Goal: Information Seeking & Learning: Learn about a topic

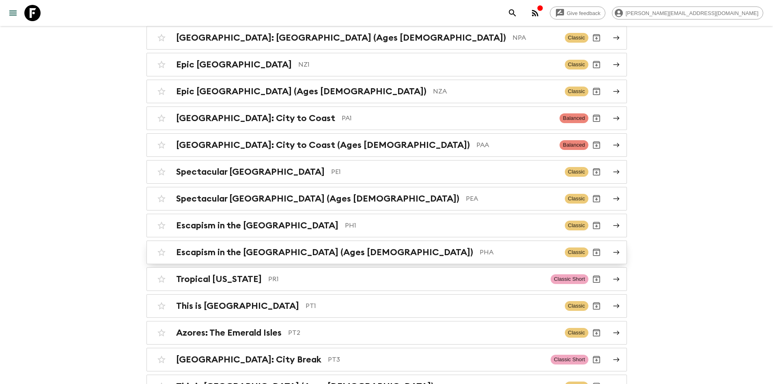
scroll to position [2963, 0]
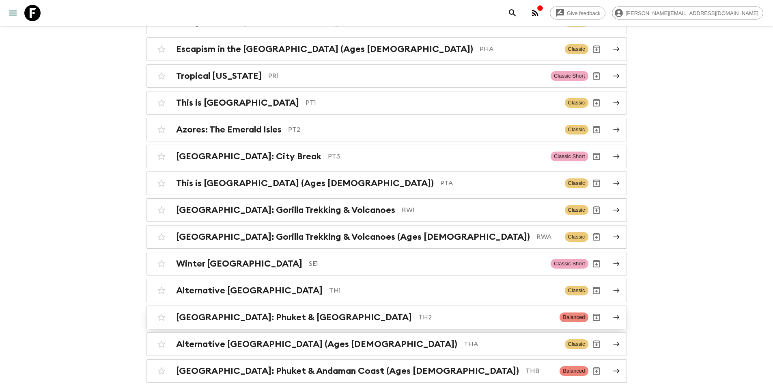
click at [418, 312] on p "TH2" at bounding box center [485, 317] width 135 height 10
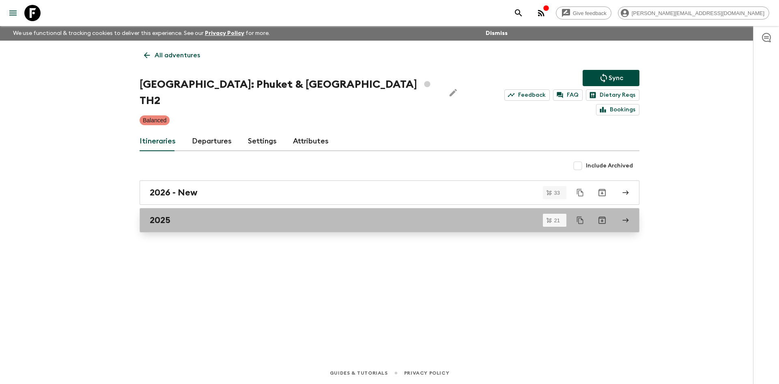
click at [182, 208] on link "2025" at bounding box center [390, 220] width 500 height 24
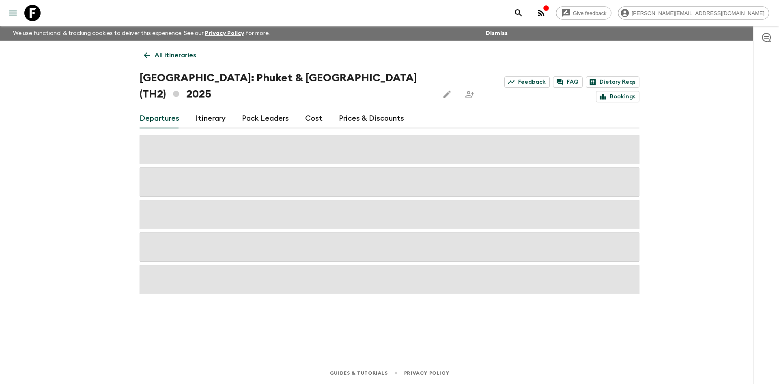
click at [213, 109] on link "Itinerary" at bounding box center [211, 118] width 30 height 19
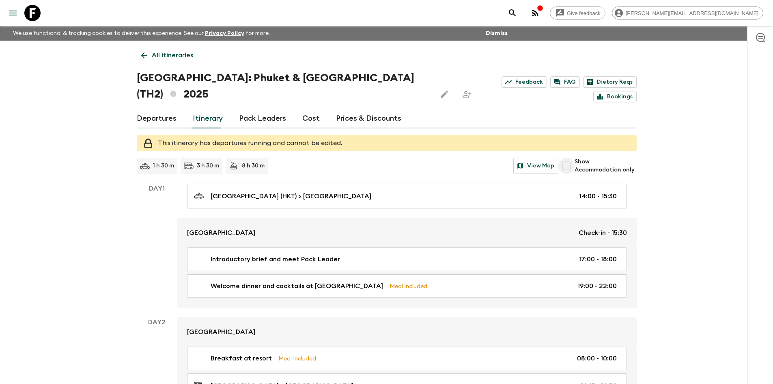
click at [575, 157] on input "Show Accommodation only" at bounding box center [566, 165] width 16 height 16
checkbox input "true"
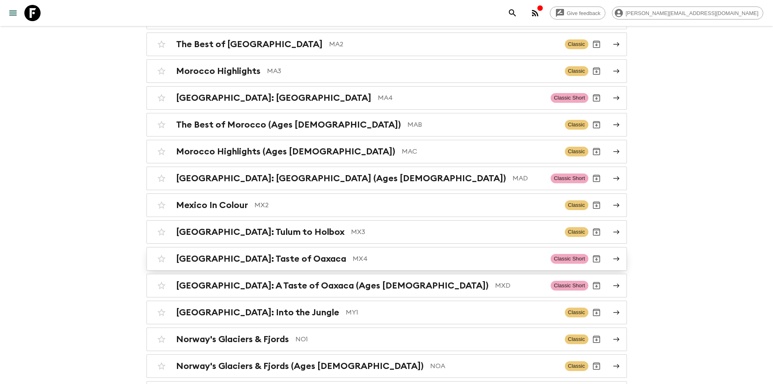
scroll to position [2395, 0]
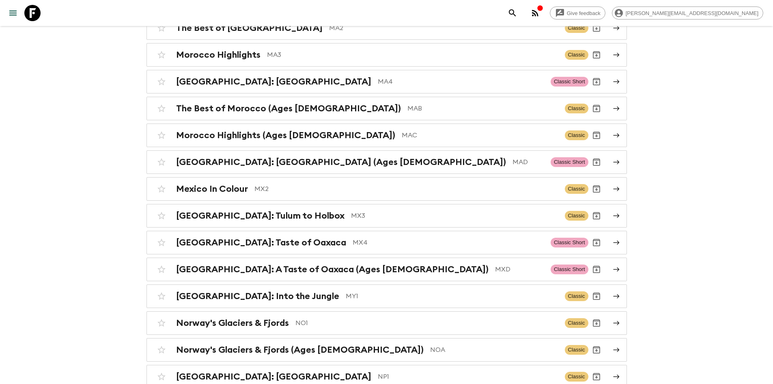
click at [346, 291] on p "MY1" at bounding box center [452, 296] width 213 height 10
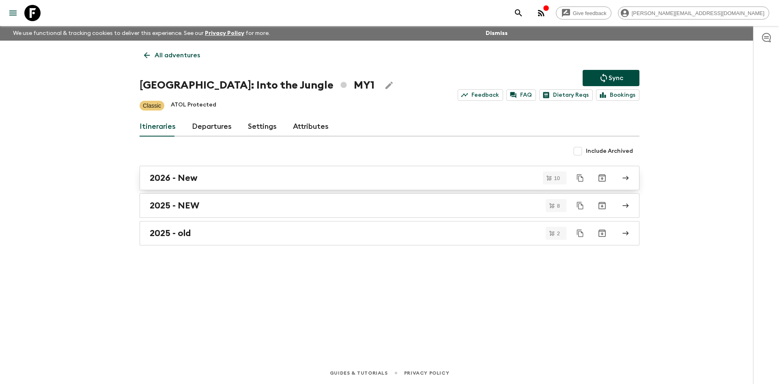
click at [208, 178] on div "2026 - New" at bounding box center [382, 177] width 464 height 11
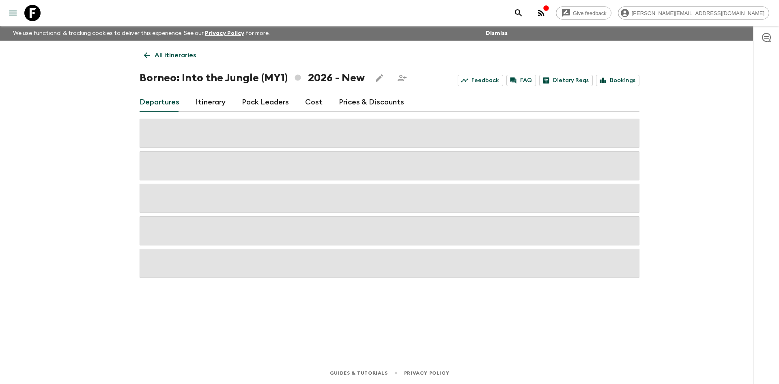
click at [204, 99] on link "Itinerary" at bounding box center [211, 102] width 30 height 19
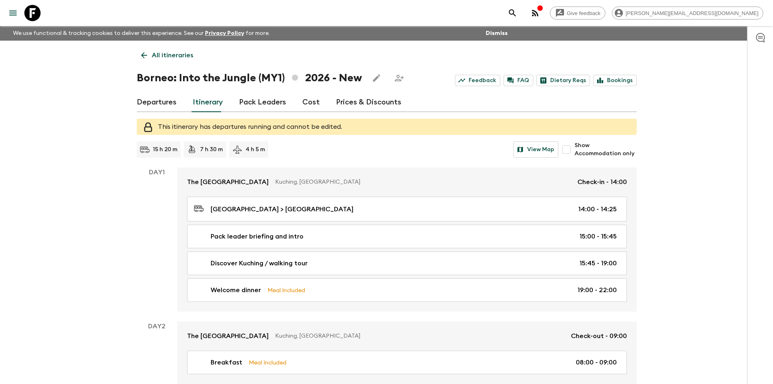
click at [574, 151] on input "Show Accommodation only" at bounding box center [566, 149] width 16 height 16
checkbox input "true"
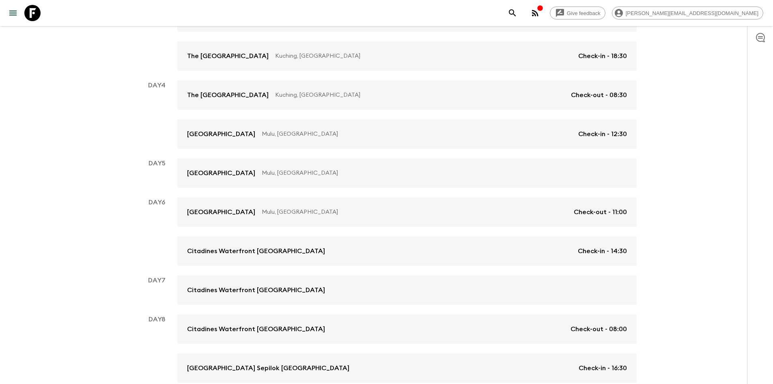
scroll to position [284, 0]
